Goal: Task Accomplishment & Management: Use online tool/utility

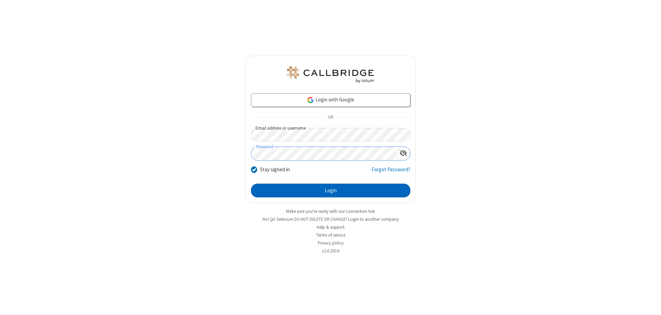
click at [330, 191] on button "Login" at bounding box center [330, 191] width 159 height 14
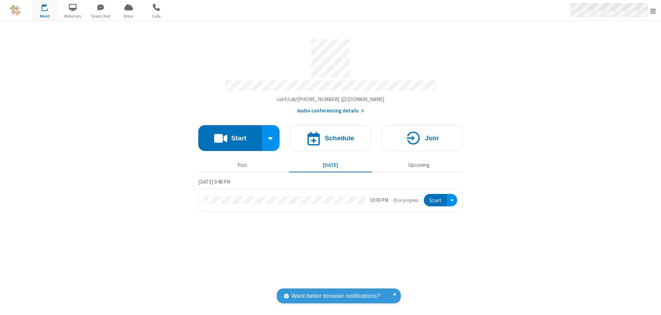
click at [653, 11] on span "Open menu" at bounding box center [653, 11] width 6 height 7
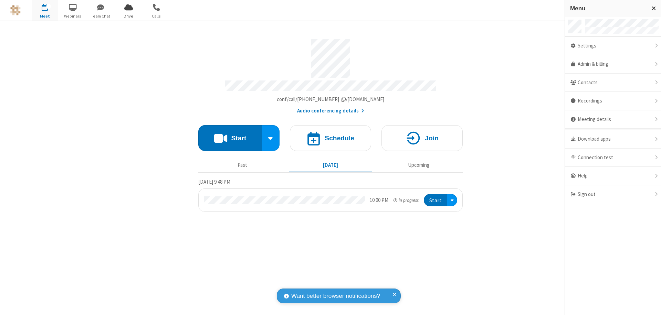
click at [128, 16] on span "Drive" at bounding box center [129, 16] width 26 height 6
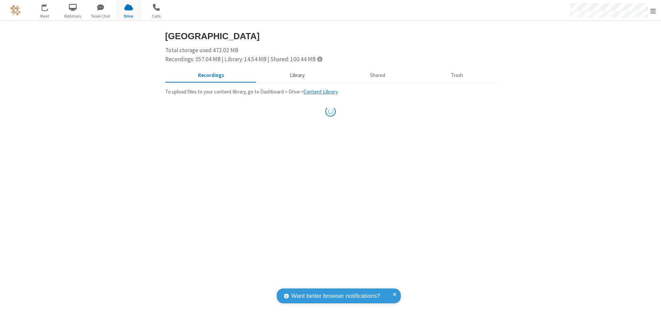
click at [294, 75] on button "Library" at bounding box center [297, 75] width 81 height 13
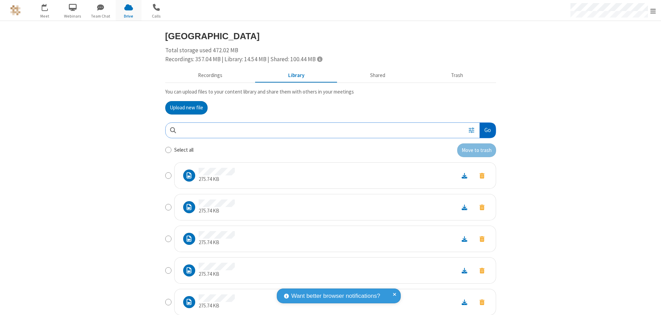
click at [485, 130] on button "Go" at bounding box center [487, 130] width 16 height 15
click at [183, 108] on button "Upload new file" at bounding box center [186, 108] width 42 height 14
